Goal: Task Accomplishment & Management: Manage account settings

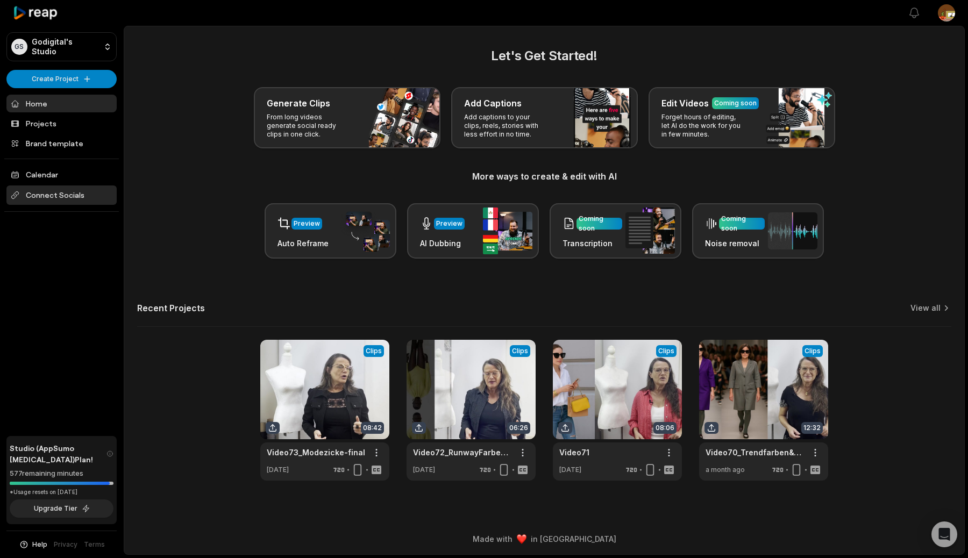
click at [90, 190] on span "Connect Socials" at bounding box center [61, 195] width 110 height 19
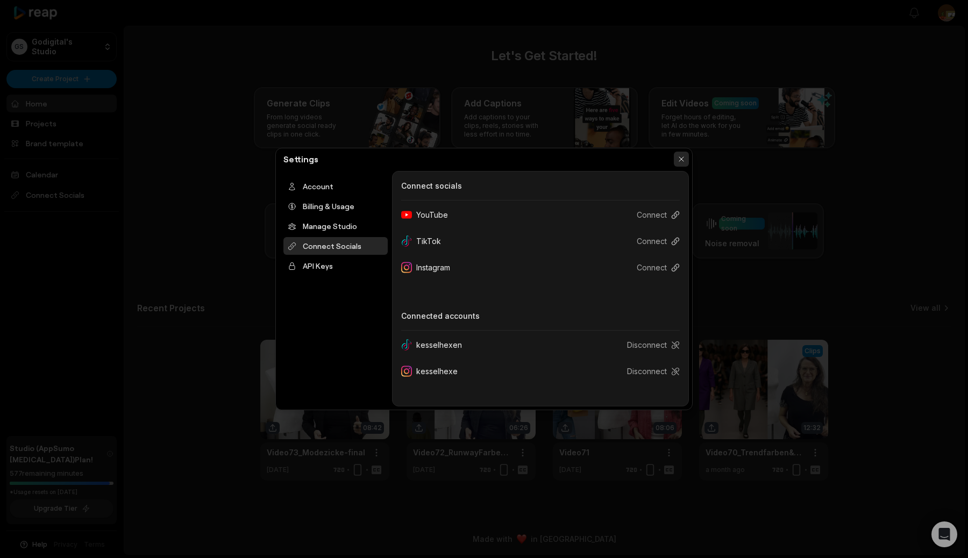
click at [678, 157] on button "button" at bounding box center [681, 159] width 15 height 15
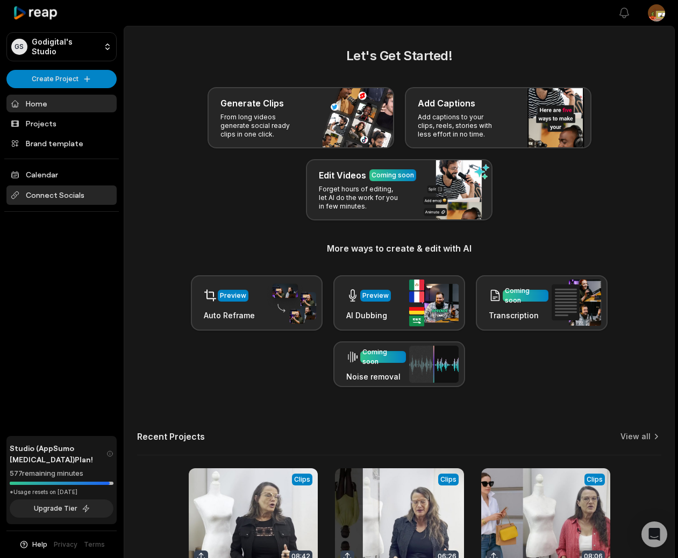
click at [63, 193] on span "Connect Socials" at bounding box center [61, 195] width 110 height 19
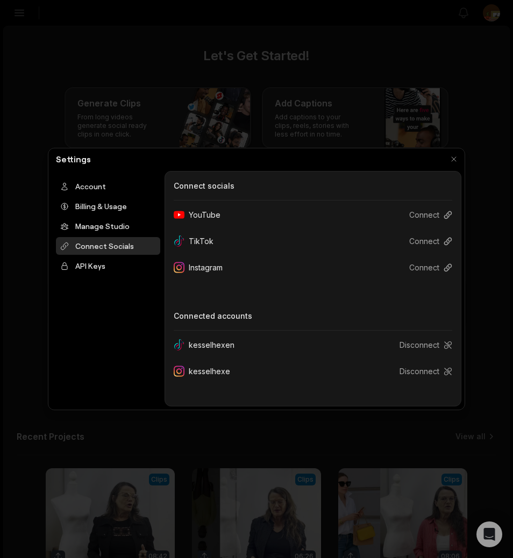
click at [431, 91] on div at bounding box center [256, 279] width 513 height 558
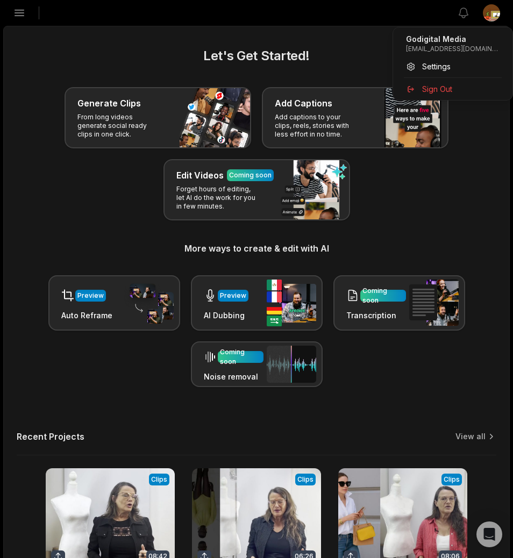
click at [491, 18] on html "GS Godigital's Studio Create Project Home Projects Brand template Calendar Conn…" at bounding box center [256, 279] width 513 height 558
click at [479, 153] on html "GS Godigital's Studio Create Project Home Projects Brand template Calendar Conn…" at bounding box center [256, 279] width 513 height 558
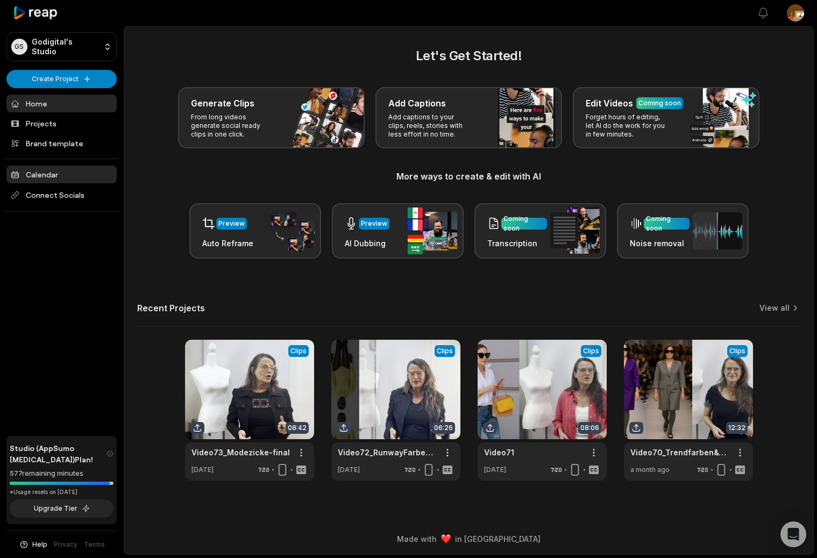
click at [43, 168] on link "Calendar" at bounding box center [61, 175] width 110 height 18
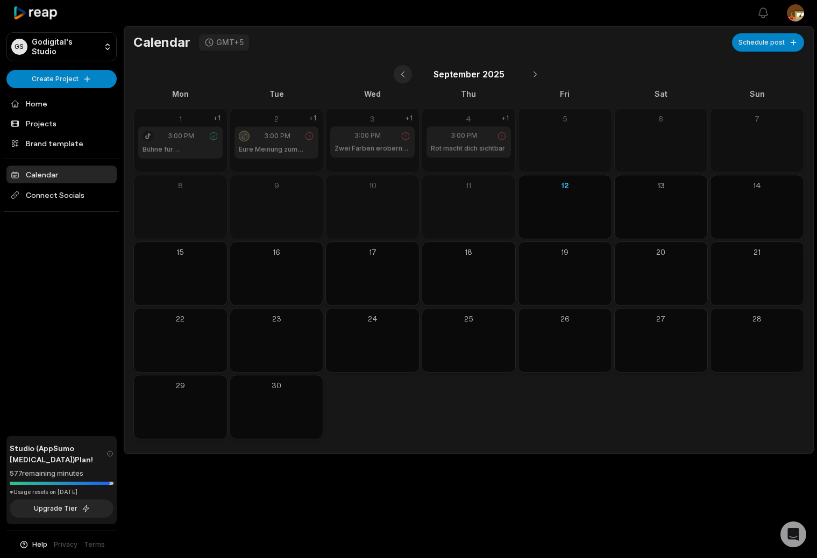
click at [399, 75] on button at bounding box center [403, 74] width 18 height 18
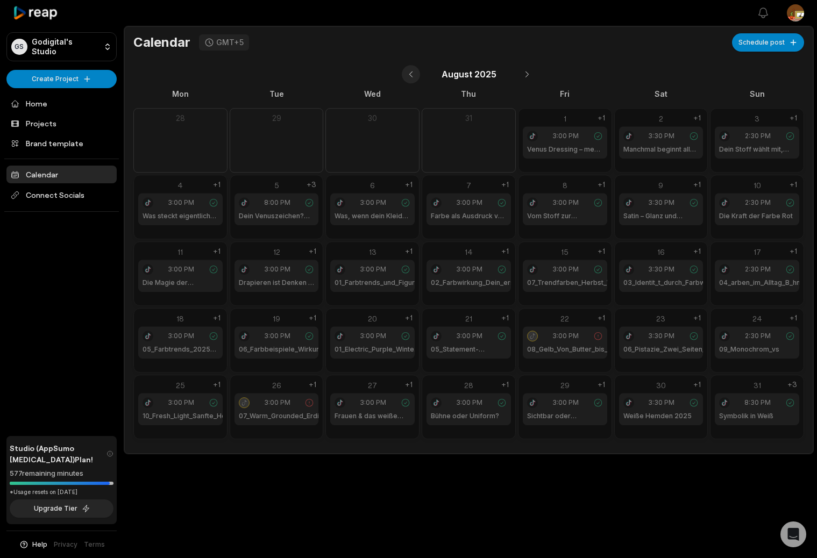
click at [414, 74] on button at bounding box center [411, 74] width 18 height 18
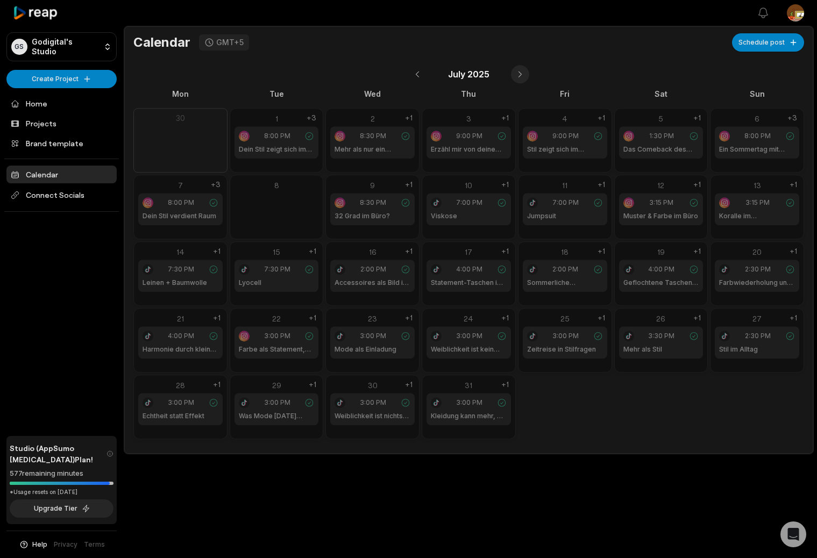
click at [515, 68] on button at bounding box center [520, 74] width 18 height 18
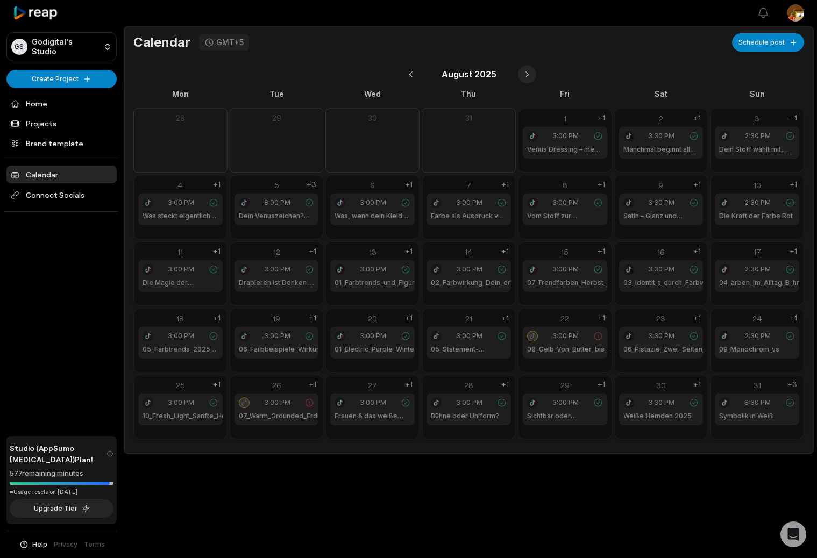
click at [525, 73] on button at bounding box center [527, 74] width 18 height 18
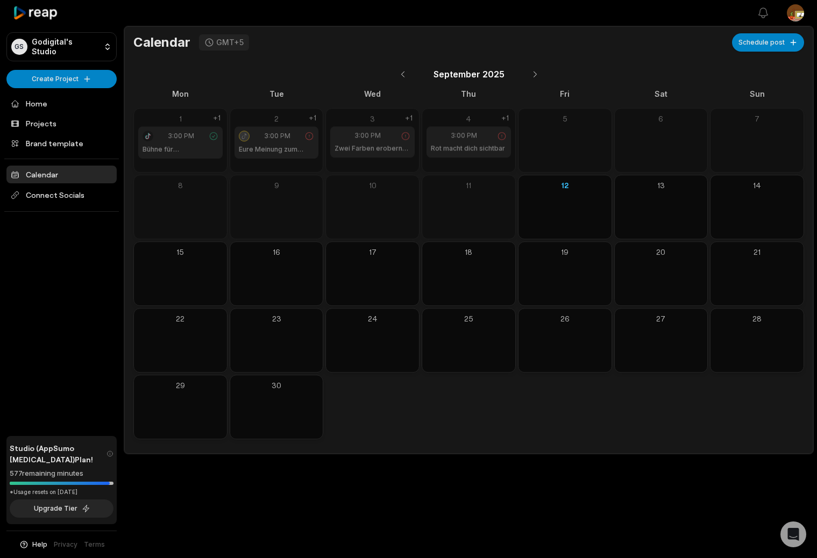
click at [800, 8] on html "GS Godigital's Studio Create Project Home Projects Brand template Calendar Conn…" at bounding box center [408, 279] width 817 height 558
click at [742, 94] on span "Sign Out" at bounding box center [741, 88] width 30 height 11
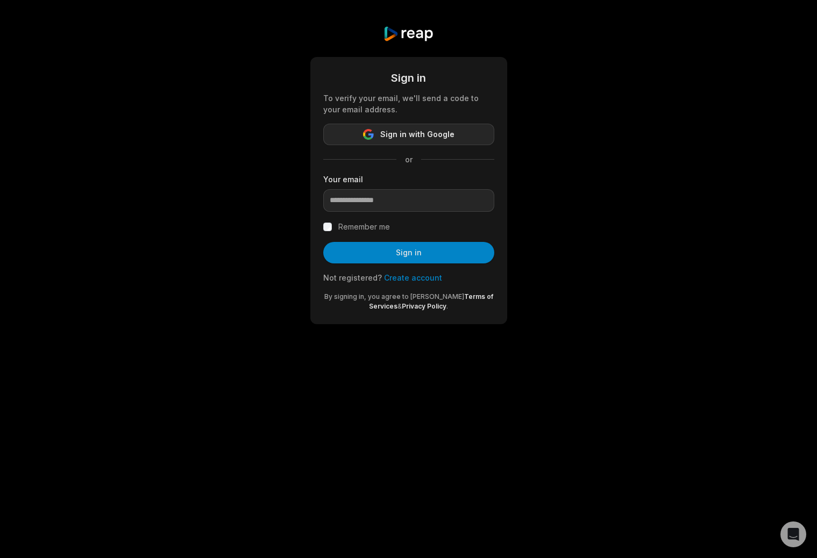
click at [422, 140] on span "Sign in with Google" at bounding box center [417, 134] width 74 height 13
